Goal: Navigation & Orientation: Find specific page/section

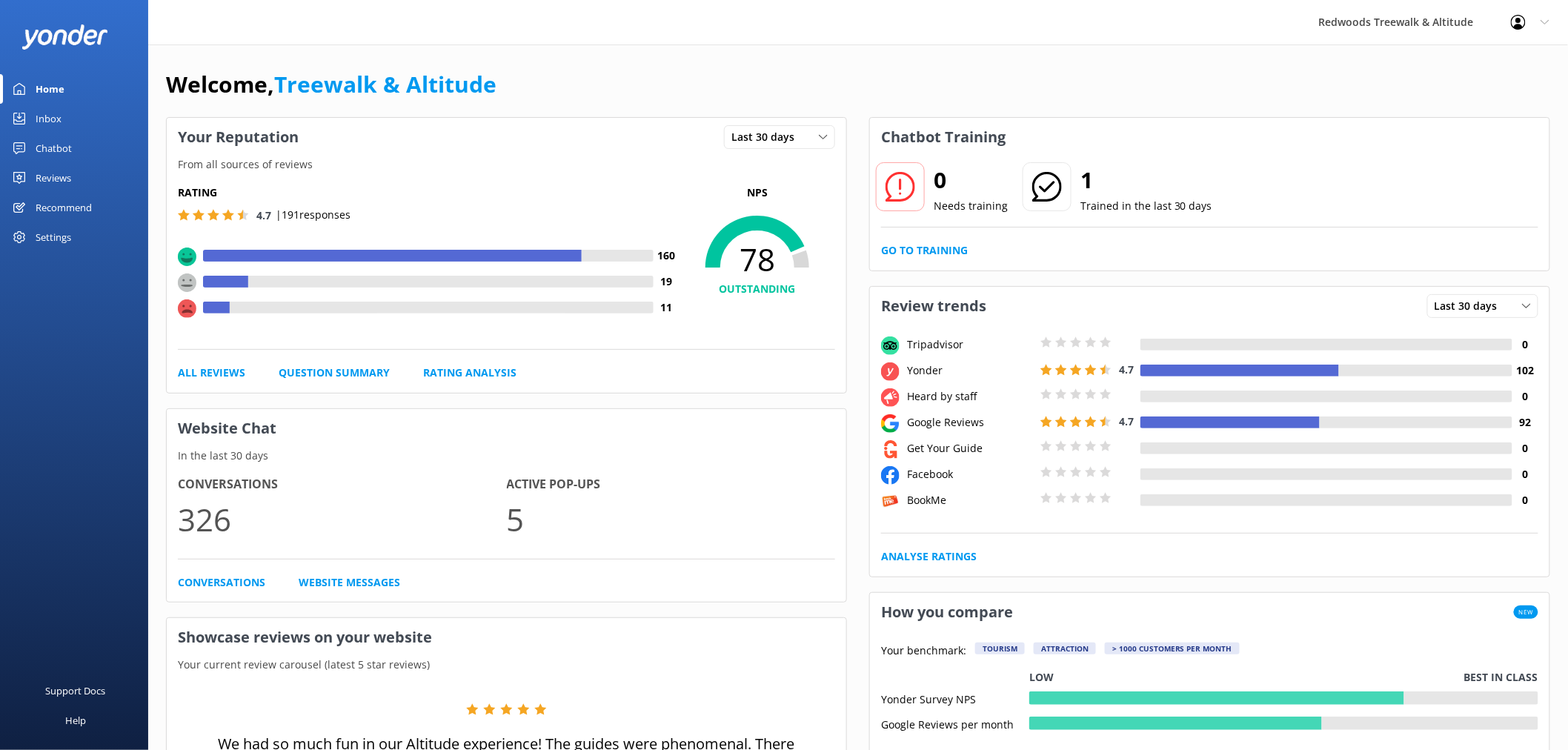
click at [86, 182] on link "Reviews" at bounding box center [74, 178] width 148 height 29
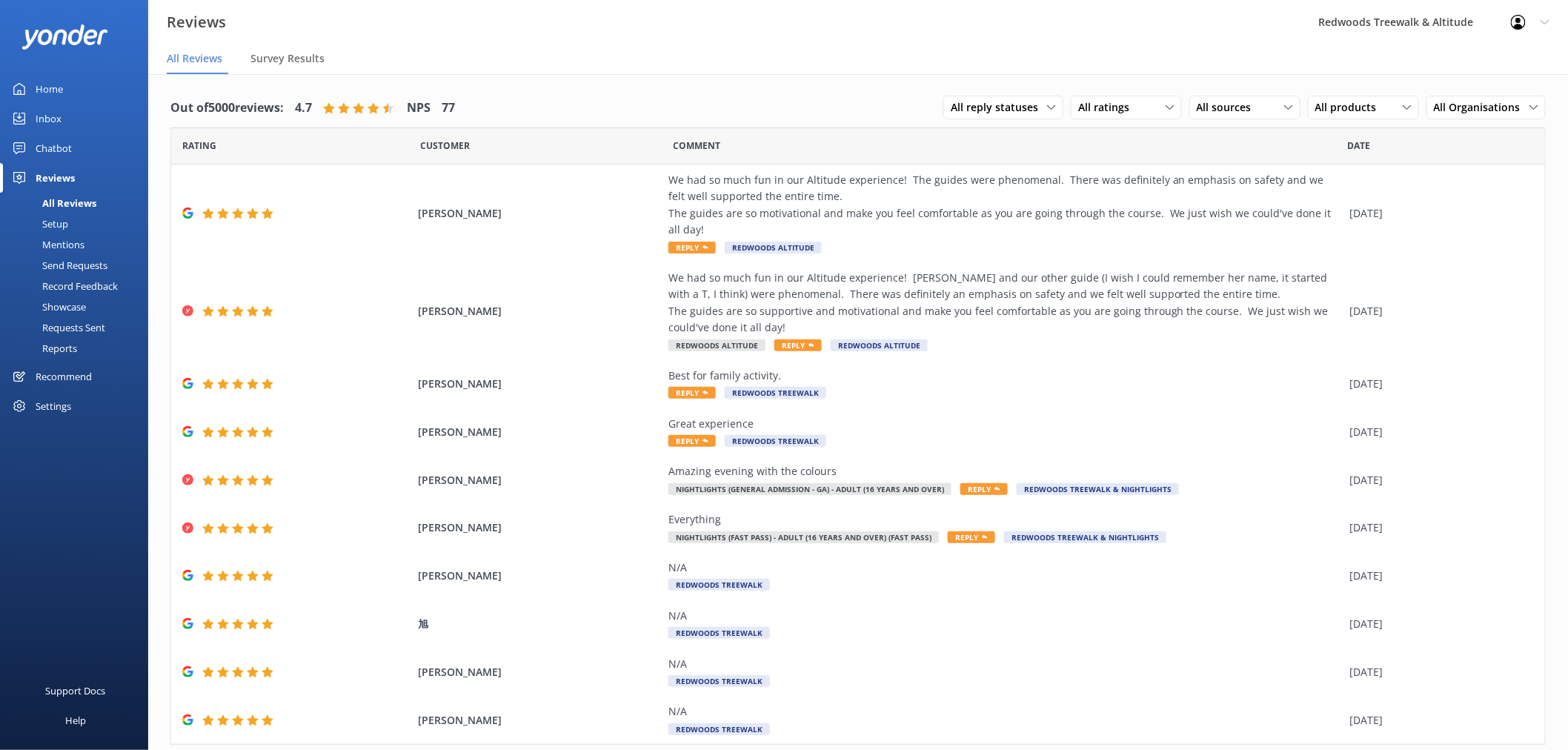
click at [58, 113] on div "Inbox" at bounding box center [47, 118] width 26 height 29
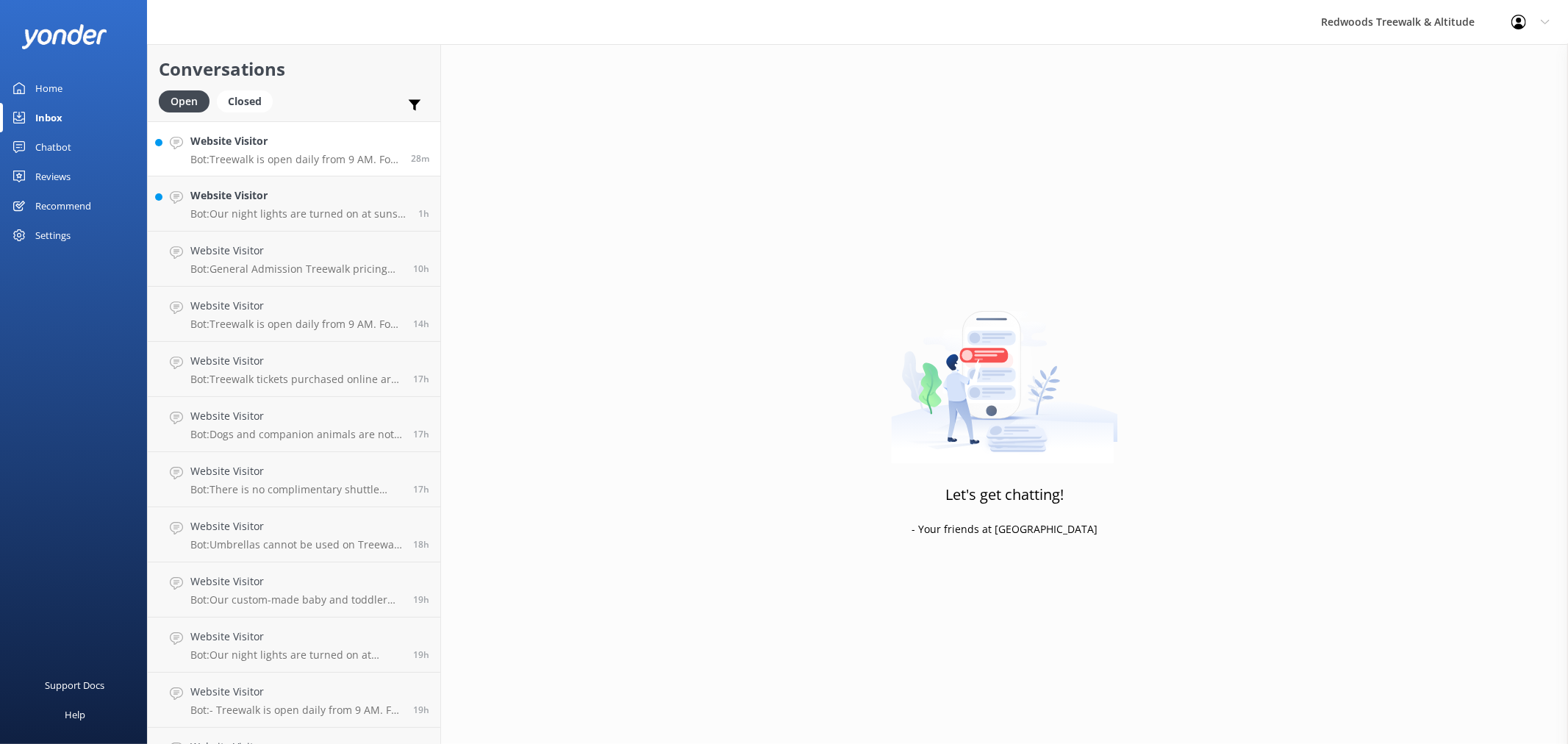
click at [303, 139] on h4 "Website Visitor" at bounding box center [295, 140] width 209 height 16
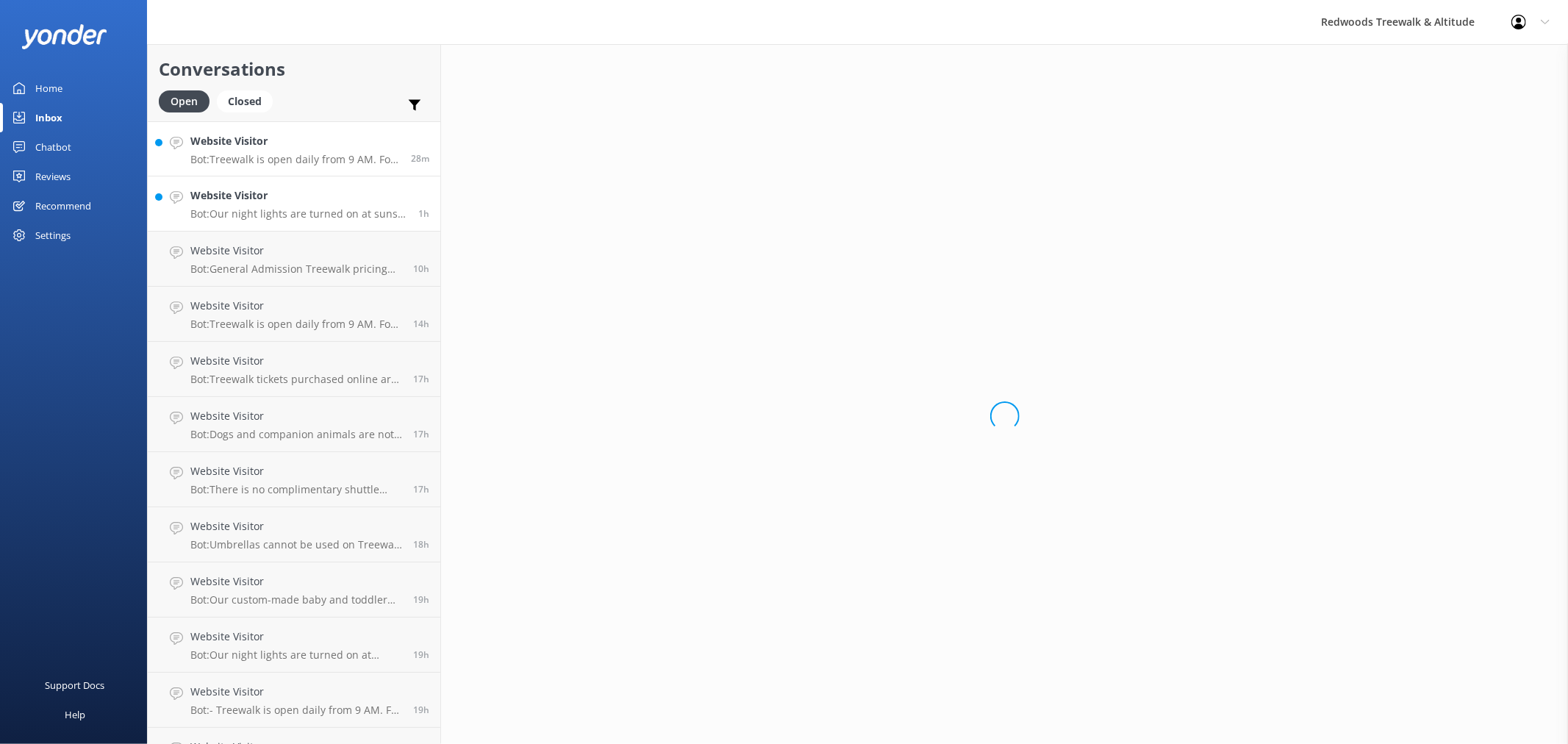
click at [269, 184] on link "Website Visitor Bot: Our night lights are turned on at sunset and the night wal…" at bounding box center [294, 203] width 293 height 56
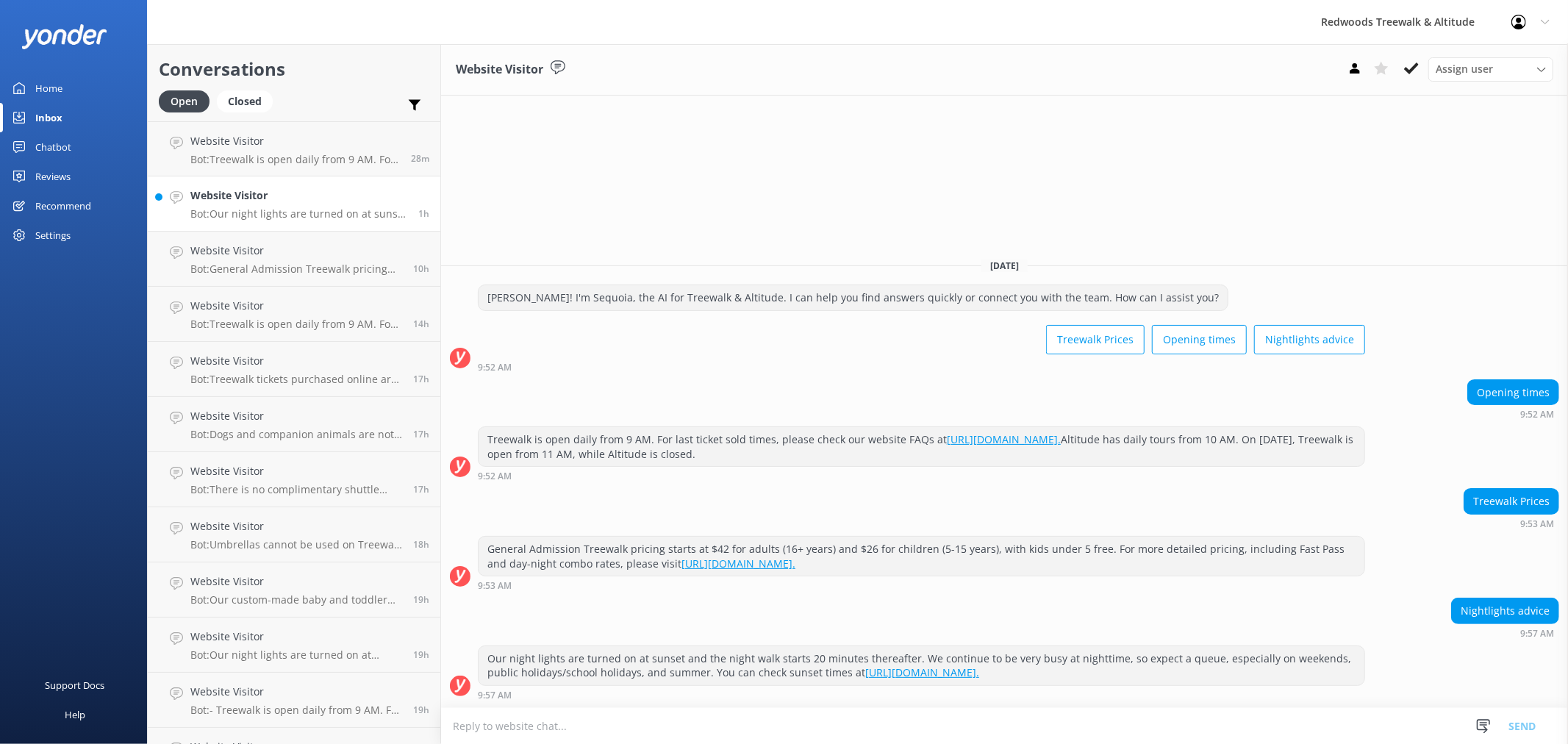
click at [49, 181] on div "Reviews" at bounding box center [52, 176] width 35 height 29
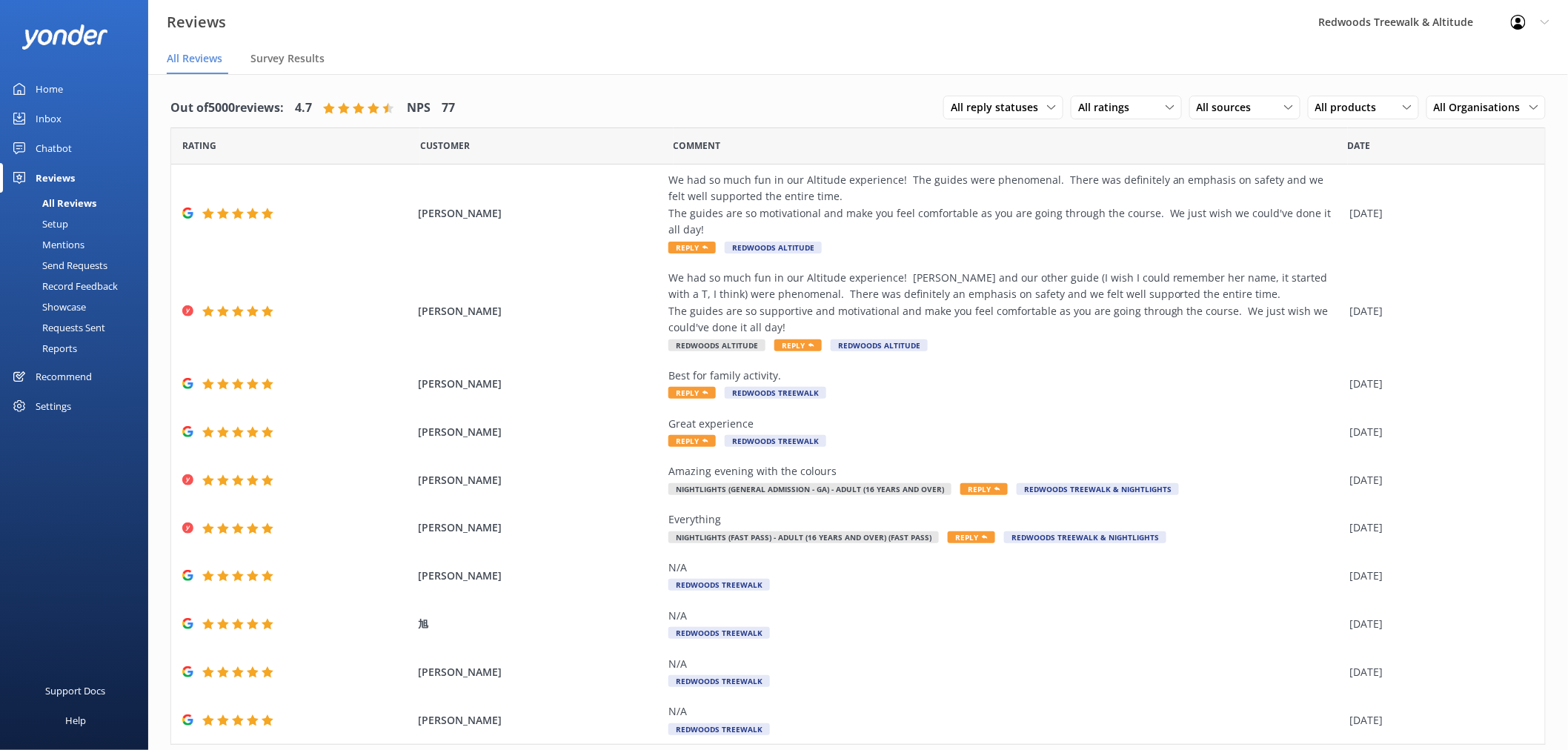
click at [54, 83] on div "Home" at bounding box center [48, 88] width 28 height 29
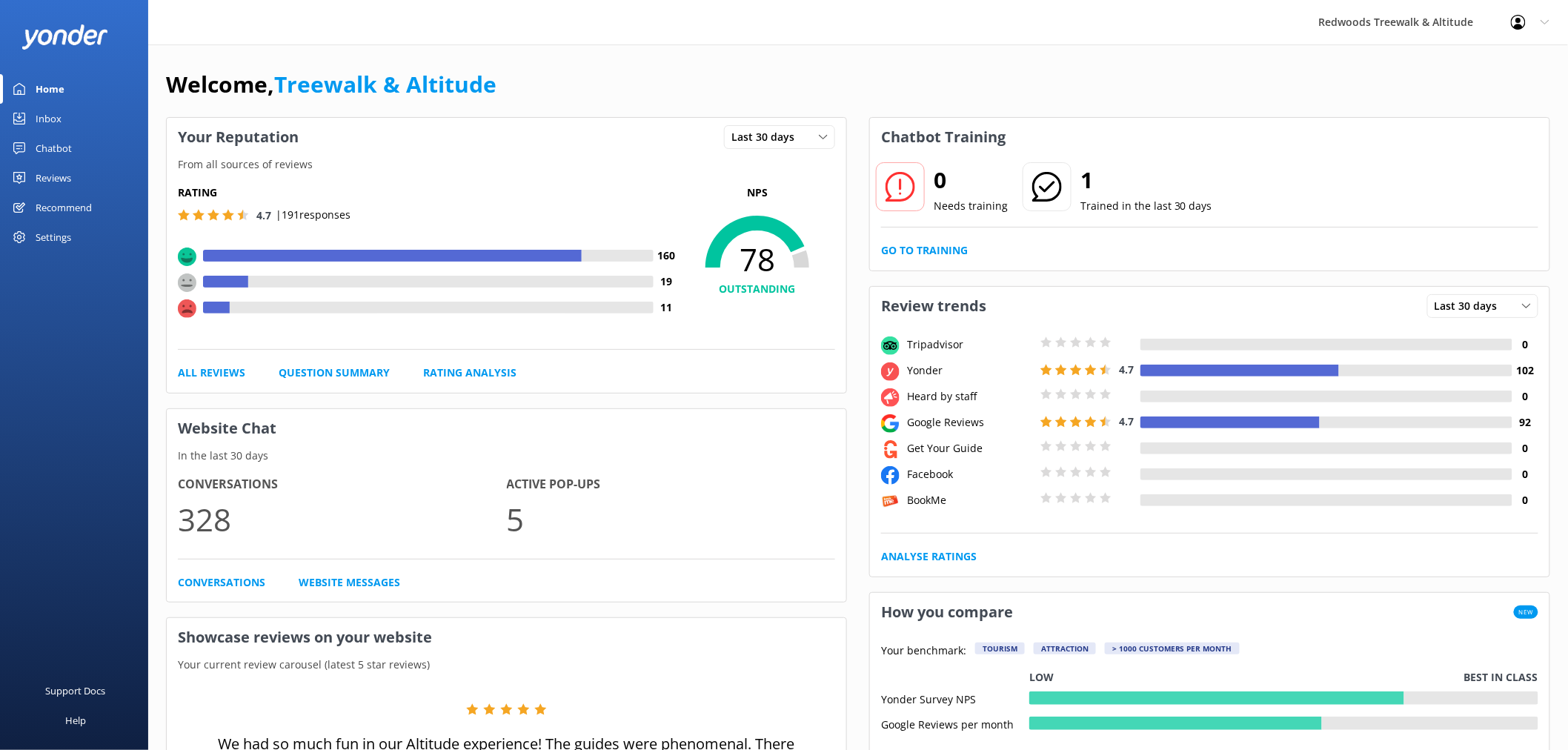
click at [71, 167] on link "Reviews" at bounding box center [74, 178] width 148 height 29
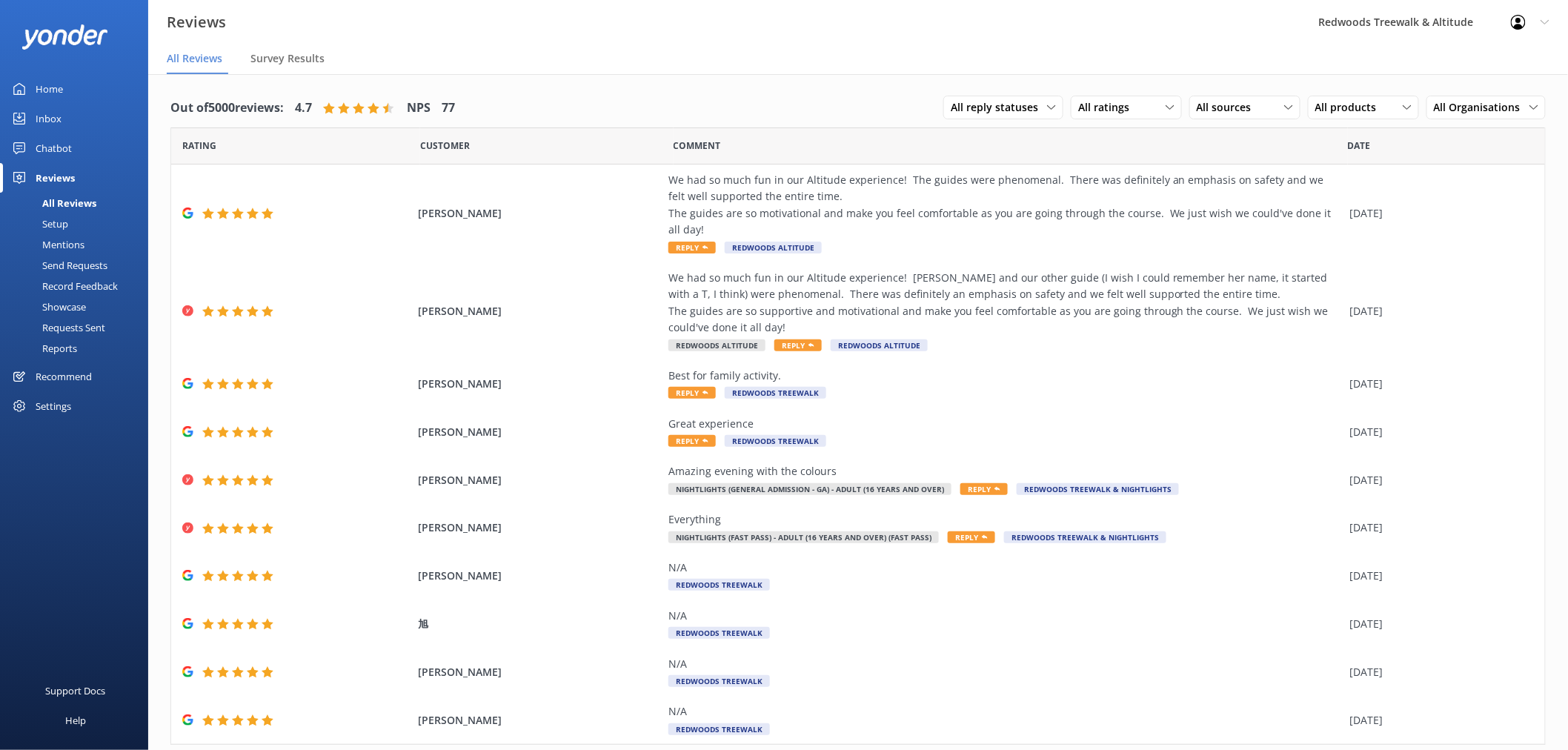
click at [63, 109] on link "Inbox" at bounding box center [74, 118] width 148 height 29
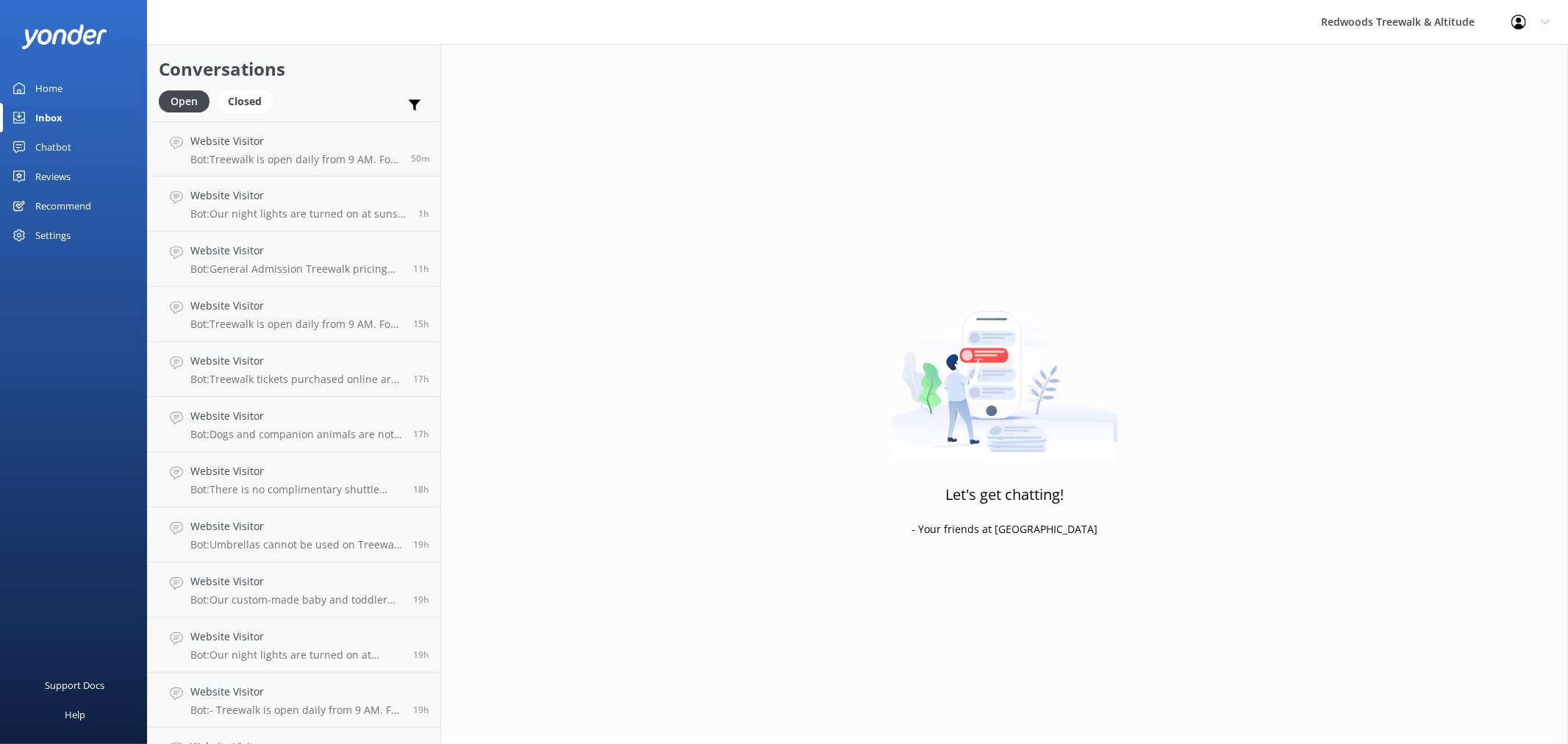
click at [56, 82] on div "Home" at bounding box center [48, 88] width 27 height 29
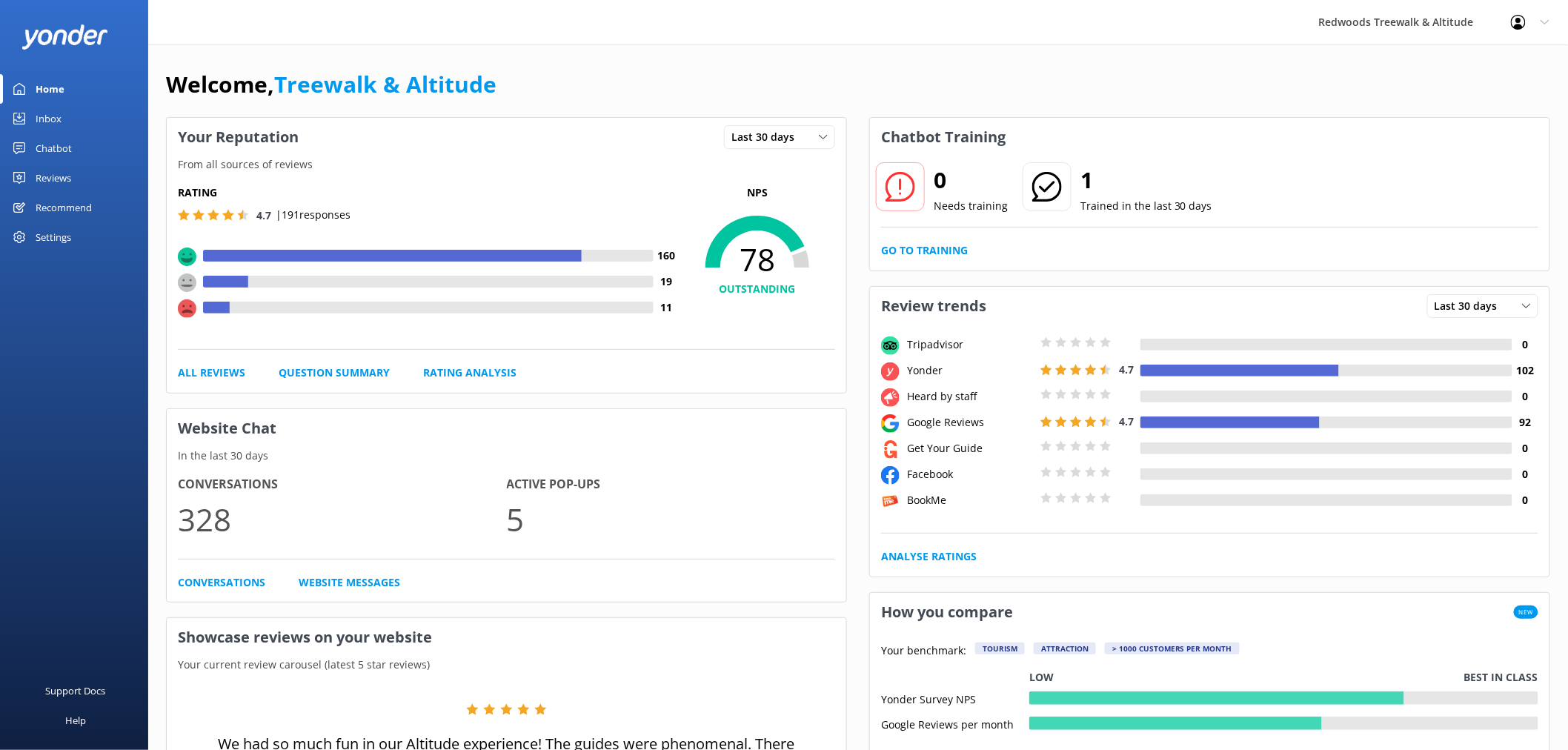
click at [55, 186] on div "Reviews" at bounding box center [52, 178] width 35 height 29
